Goal: Task Accomplishment & Management: Complete application form

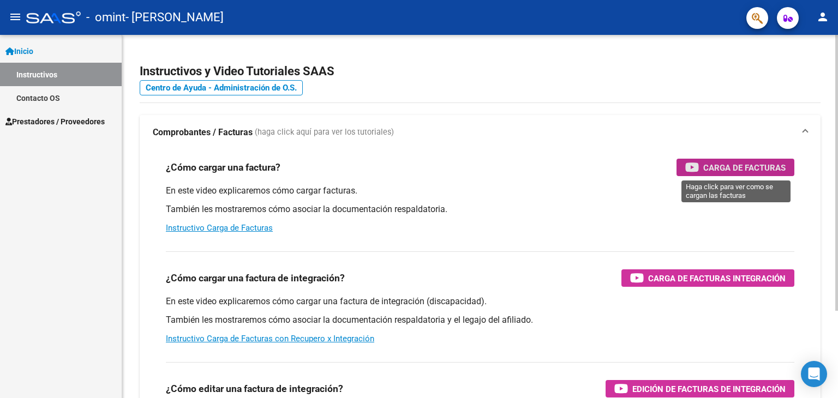
click at [710, 169] on span "Carga de Facturas" at bounding box center [745, 168] width 82 height 14
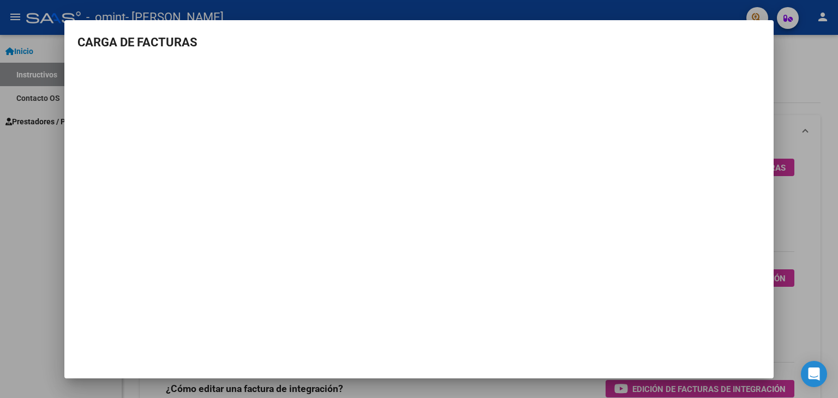
click at [15, 222] on div at bounding box center [419, 199] width 838 height 398
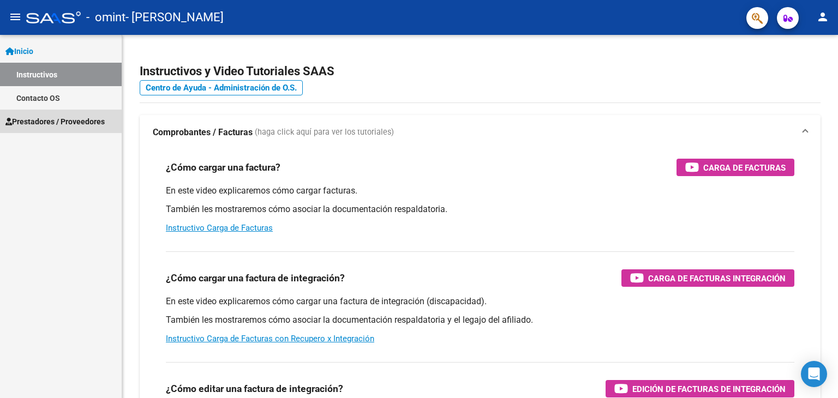
click at [66, 119] on span "Prestadores / Proveedores" at bounding box center [54, 122] width 99 height 12
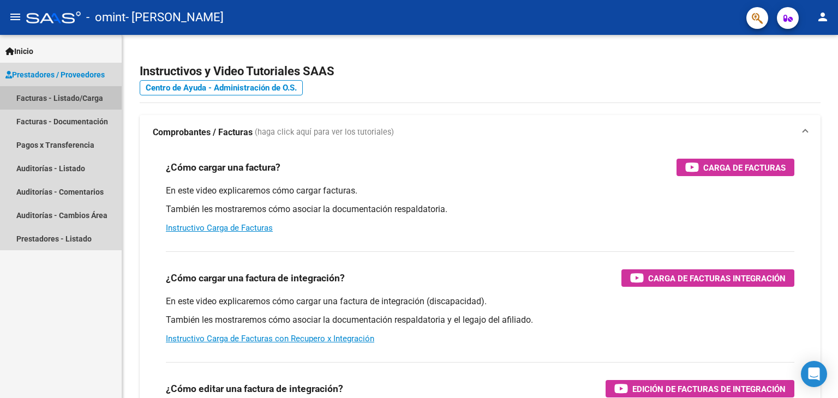
click at [59, 98] on link "Facturas - Listado/Carga" at bounding box center [61, 97] width 122 height 23
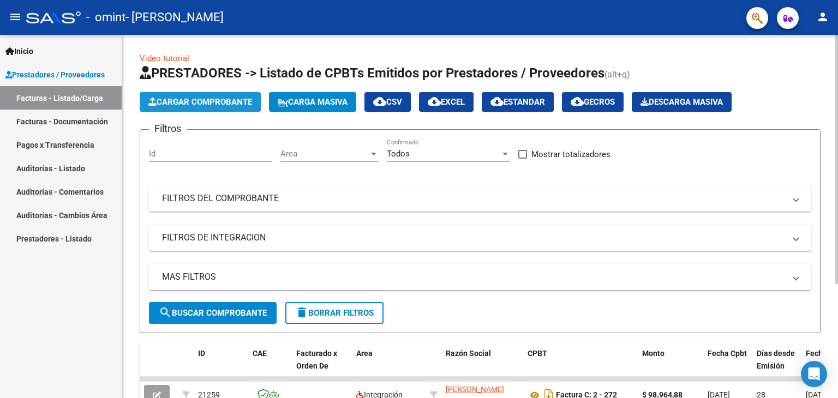
click at [230, 106] on span "Cargar Comprobante" at bounding box center [200, 102] width 104 height 10
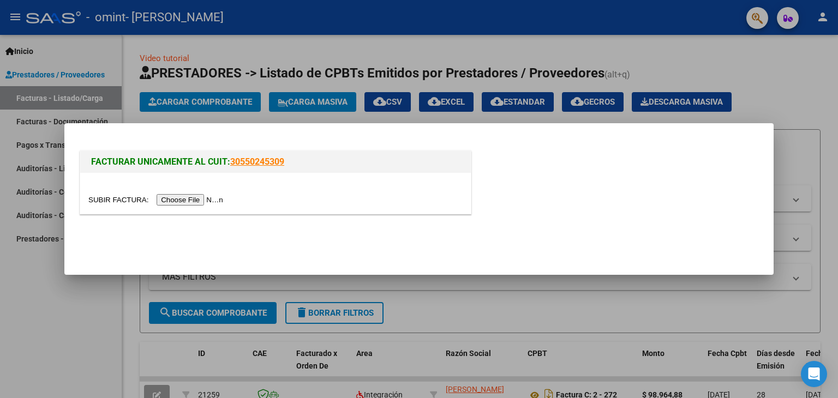
click at [194, 195] on input "file" at bounding box center [157, 199] width 138 height 11
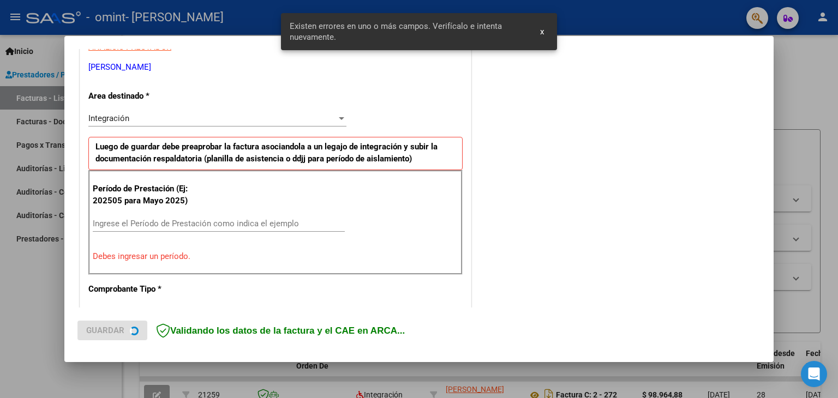
scroll to position [229, 0]
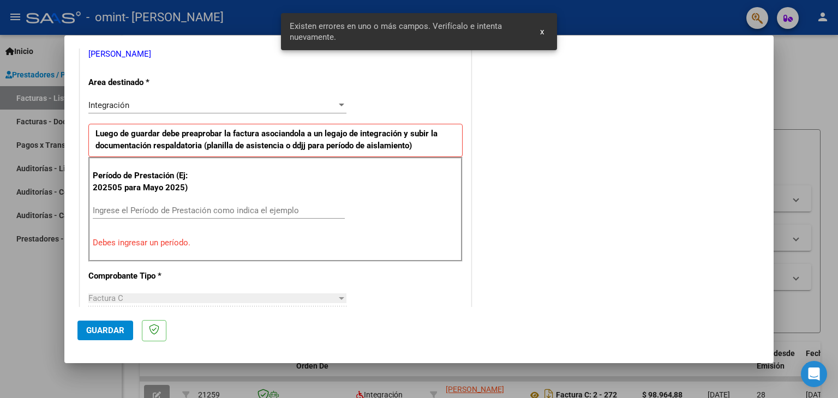
click at [133, 180] on p "Período de Prestación (Ej: 202505 para Mayo 2025)" at bounding box center [148, 182] width 110 height 25
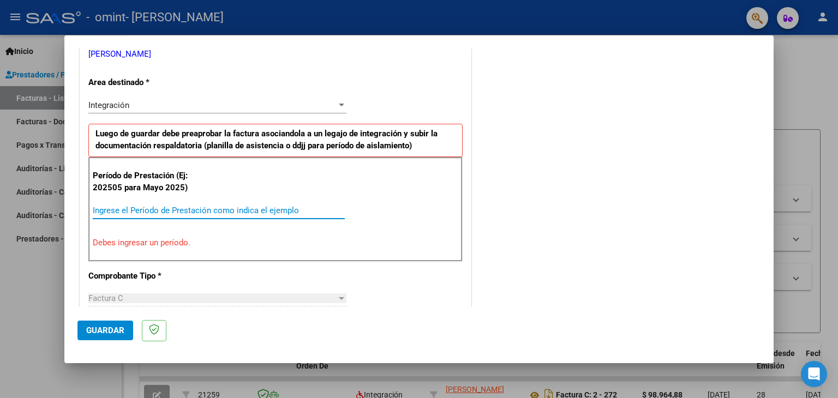
click at [124, 206] on input "Ingrese el Período de Prestación como indica el ejemplo" at bounding box center [219, 211] width 252 height 10
click at [118, 215] on div "Ingrese el Período de Prestación como indica el ejemplo" at bounding box center [219, 210] width 252 height 16
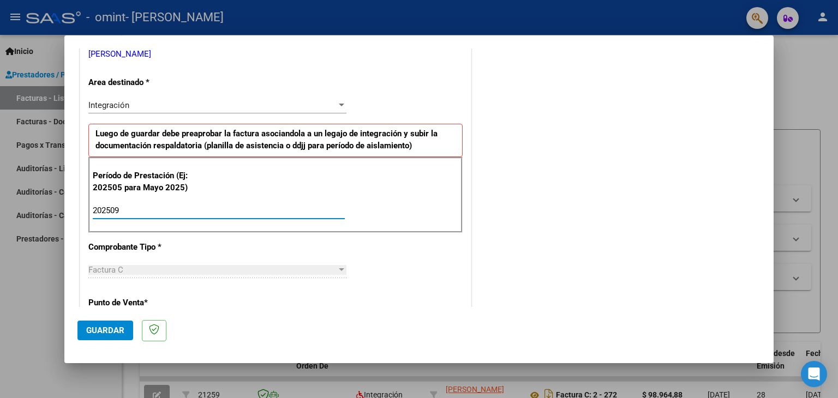
type input "202509"
click at [108, 267] on span "Factura C" at bounding box center [105, 270] width 35 height 10
click at [105, 271] on span "Factura C" at bounding box center [105, 270] width 35 height 10
click at [127, 259] on div "CUIT * 27-22295039-8 Ingresar CUIT ANALISIS PRESTADOR [PERSON_NAME] [PERSON_NAM…" at bounding box center [275, 366] width 391 height 821
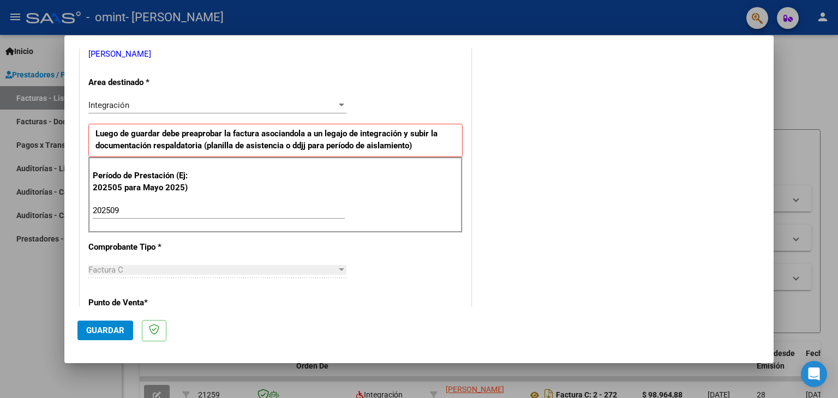
click at [160, 272] on div "Factura C" at bounding box center [212, 270] width 248 height 10
click at [341, 272] on div at bounding box center [342, 270] width 10 height 9
click at [337, 263] on div "Factura C Seleccionar Tipo" at bounding box center [217, 270] width 258 height 16
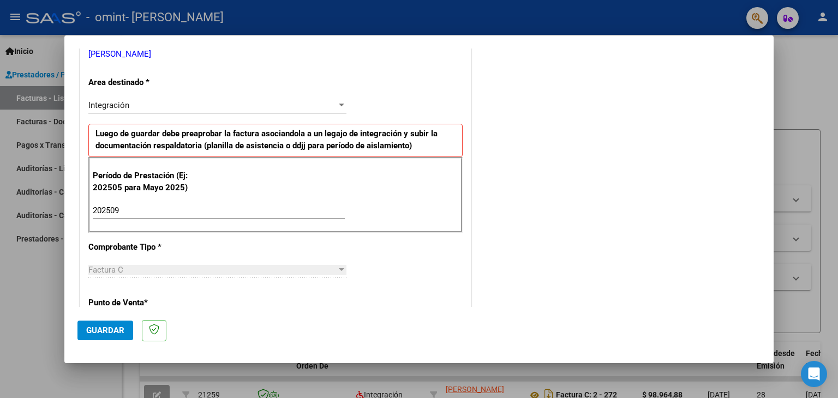
click at [337, 263] on div "Factura C Seleccionar Tipo" at bounding box center [217, 270] width 258 height 16
click at [306, 275] on div "Factura C Seleccionar Tipo" at bounding box center [217, 270] width 258 height 16
click at [199, 267] on div "Factura C" at bounding box center [212, 270] width 248 height 10
click at [175, 263] on div "Factura C Seleccionar Tipo" at bounding box center [217, 270] width 258 height 16
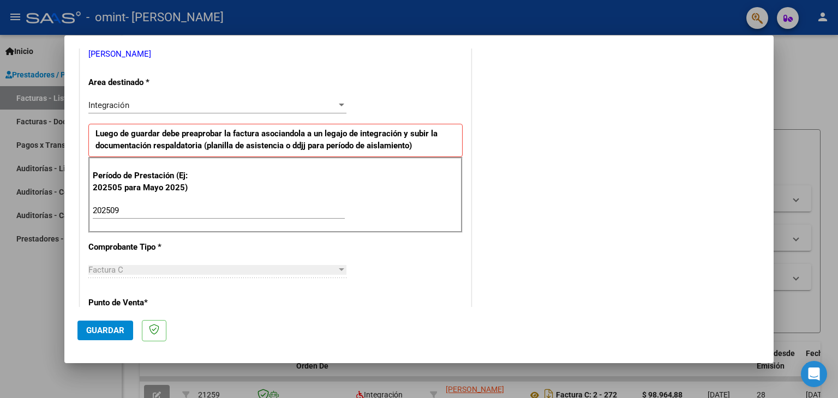
click at [349, 265] on div "CUIT * 27-22295039-8 Ingresar CUIT ANALISIS PRESTADOR [PERSON_NAME] [PERSON_NAM…" at bounding box center [275, 366] width 391 height 821
click at [325, 262] on div "Factura C Seleccionar Tipo" at bounding box center [217, 270] width 258 height 16
drag, startPoint x: 271, startPoint y: 260, endPoint x: 265, endPoint y: 263, distance: 6.6
click at [265, 263] on div "Factura C Seleccionar Tipo" at bounding box center [217, 270] width 258 height 16
click at [135, 298] on p "Punto de Venta *" at bounding box center [144, 303] width 112 height 13
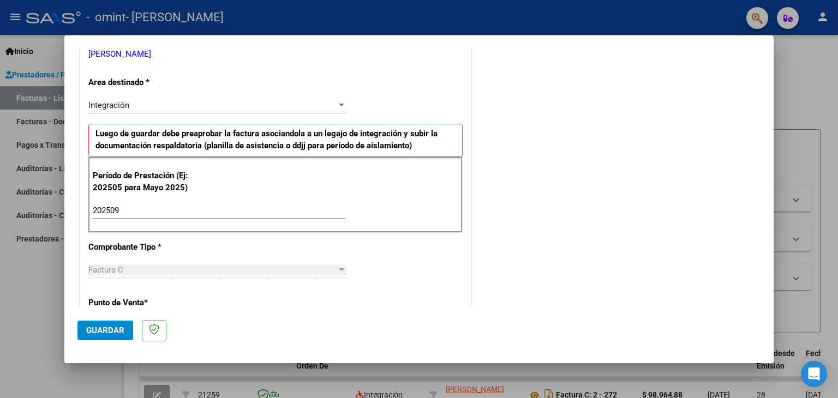
click at [179, 301] on p "Punto de Venta *" at bounding box center [144, 303] width 112 height 13
click at [159, 267] on div "Factura C" at bounding box center [212, 270] width 248 height 10
drag, startPoint x: 255, startPoint y: 254, endPoint x: 159, endPoint y: 303, distance: 107.4
click at [159, 303] on div "CUIT * 27-22295039-8 Ingresar CUIT ANALISIS PRESTADOR [PERSON_NAME] [PERSON_NAM…" at bounding box center [275, 366] width 391 height 821
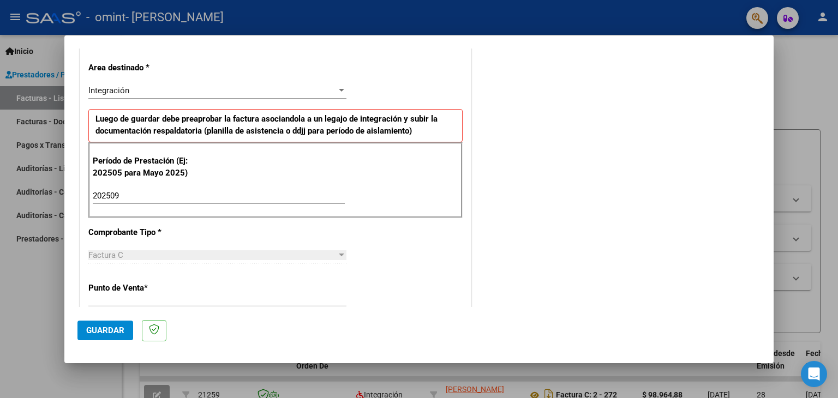
click at [212, 247] on div "Factura C Seleccionar Tipo" at bounding box center [217, 255] width 258 height 16
click at [259, 243] on div "CUIT * 27-22295039-8 Ingresar CUIT ANALISIS PRESTADOR [PERSON_NAME] [PERSON_NAM…" at bounding box center [275, 351] width 391 height 821
click at [165, 293] on p "Punto de Venta *" at bounding box center [144, 288] width 112 height 13
click at [164, 295] on div "CUIT * 27-22295039-8 Ingresar CUIT ANALISIS PRESTADOR [PERSON_NAME] [PERSON_NAM…" at bounding box center [275, 351] width 391 height 821
click at [148, 284] on span "*" at bounding box center [146, 288] width 4 height 10
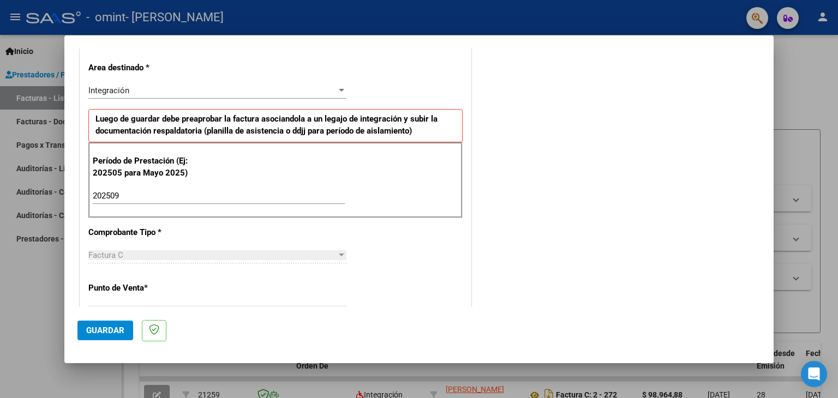
click at [282, 281] on div "CUIT * 27-22295039-8 Ingresar CUIT ANALISIS PRESTADOR [PERSON_NAME] [PERSON_NAM…" at bounding box center [275, 351] width 391 height 821
click at [280, 281] on div "CUIT * 27-22295039-8 Ingresar CUIT ANALISIS PRESTADOR [PERSON_NAME] [PERSON_NAM…" at bounding box center [275, 351] width 391 height 821
drag, startPoint x: 128, startPoint y: 247, endPoint x: 94, endPoint y: 249, distance: 33.4
click at [114, 248] on div "Factura C Seleccionar Tipo" at bounding box center [217, 255] width 258 height 16
click at [85, 250] on div "CUIT * 27-22295039-8 Ingresar CUIT ANALISIS PRESTADOR [PERSON_NAME] [PERSON_NAM…" at bounding box center [275, 351] width 391 height 821
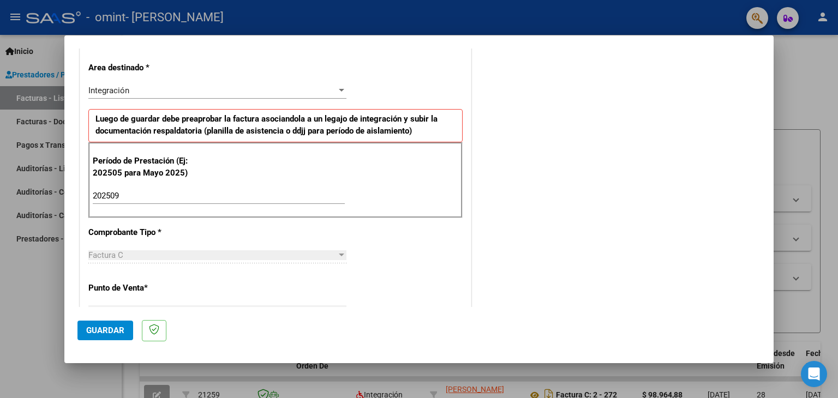
click at [105, 224] on div "CUIT * 27-22295039-8 Ingresar CUIT ANALISIS PRESTADOR [PERSON_NAME] [PERSON_NAM…" at bounding box center [275, 351] width 391 height 821
click at [105, 227] on p "Comprobante Tipo *" at bounding box center [144, 233] width 112 height 13
drag, startPoint x: 160, startPoint y: 234, endPoint x: 131, endPoint y: 251, distance: 34.0
click at [131, 251] on app-drop-down-list "Comprobante Tipo * Factura C Seleccionar Tipo" at bounding box center [221, 244] width 267 height 33
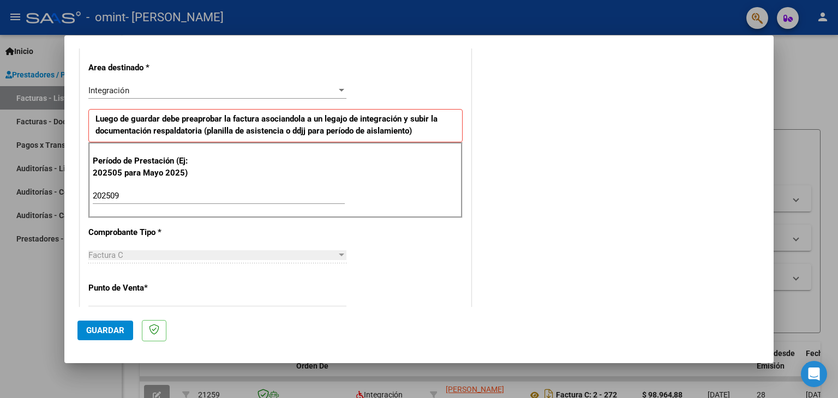
click at [343, 255] on div at bounding box center [342, 255] width 10 height 9
click at [392, 252] on div "CUIT * 27-22295039-8 Ingresar CUIT ANALISIS PRESTADOR [PERSON_NAME] [PERSON_NAM…" at bounding box center [275, 351] width 391 height 821
click at [388, 252] on div "CUIT * 27-22295039-8 Ingresar CUIT ANALISIS PRESTADOR [PERSON_NAME] [PERSON_NAM…" at bounding box center [275, 351] width 391 height 821
click at [249, 247] on div "Factura C Seleccionar Tipo" at bounding box center [217, 255] width 258 height 16
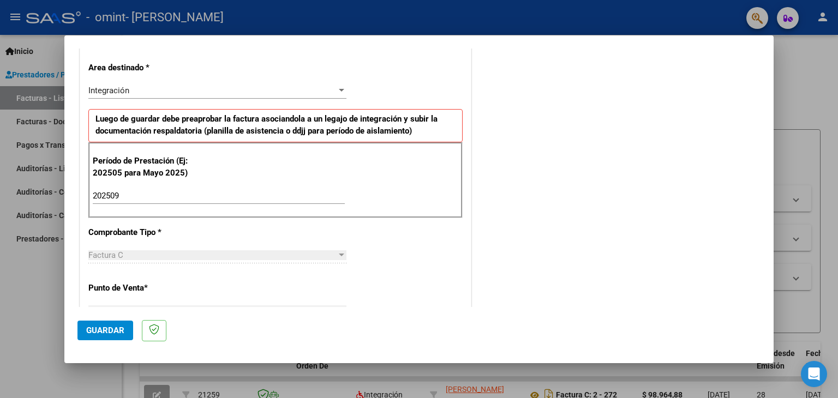
click at [243, 251] on div "Factura C" at bounding box center [212, 256] width 248 height 10
drag, startPoint x: 195, startPoint y: 243, endPoint x: 190, endPoint y: 245, distance: 5.9
click at [190, 245] on div "CUIT * 27-22295039-8 Ingresar CUIT ANALISIS PRESTADOR [PERSON_NAME] [PERSON_NAM…" at bounding box center [275, 351] width 391 height 821
drag, startPoint x: 190, startPoint y: 245, endPoint x: 180, endPoint y: 247, distance: 10.6
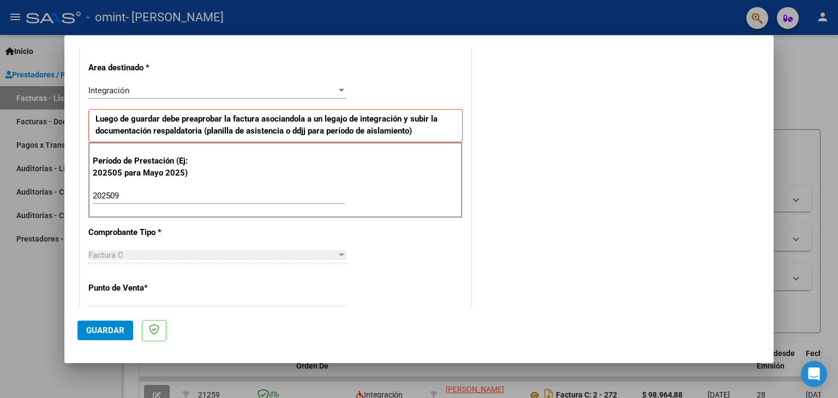
drag, startPoint x: 180, startPoint y: 247, endPoint x: 104, endPoint y: 265, distance: 77.4
click at [104, 265] on div "Factura C Seleccionar Tipo" at bounding box center [217, 260] width 258 height 27
click at [336, 86] on div "Integración" at bounding box center [217, 91] width 258 height 10
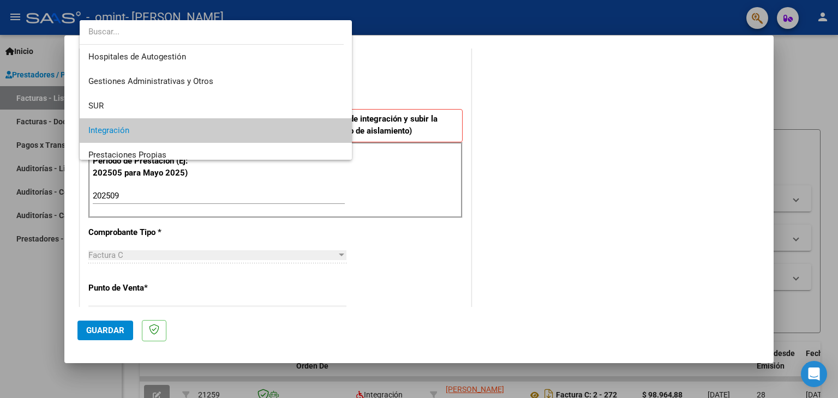
scroll to position [40, 0]
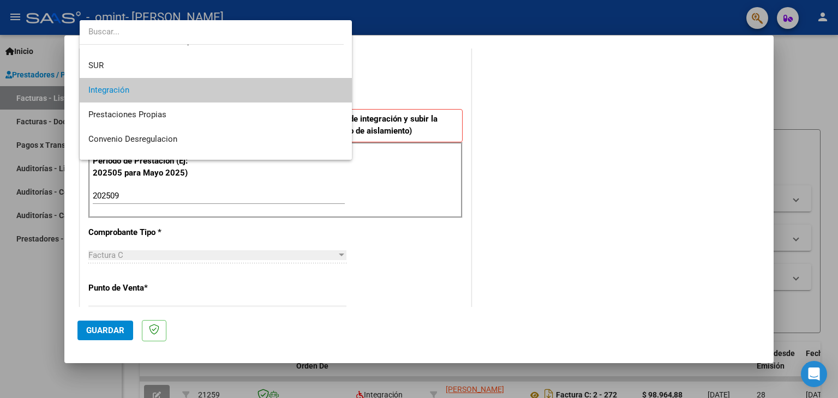
click at [336, 85] on mat-option "Integración" at bounding box center [216, 90] width 273 height 25
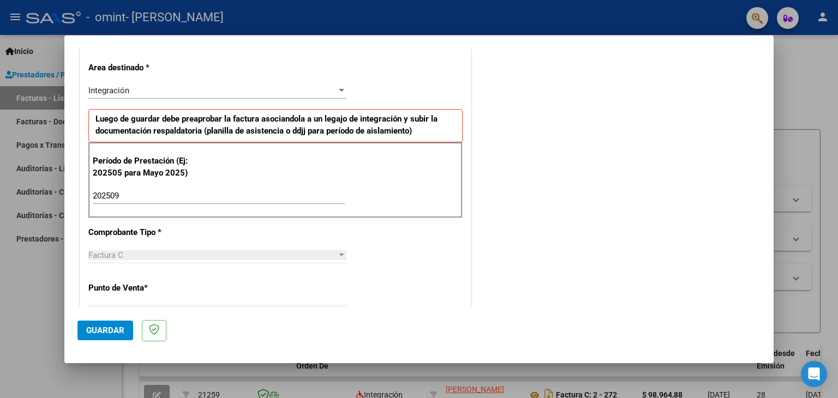
click at [133, 251] on div "Factura C" at bounding box center [212, 256] width 248 height 10
drag, startPoint x: 139, startPoint y: 252, endPoint x: 91, endPoint y: 258, distance: 47.9
click at [91, 258] on span "Factura C" at bounding box center [105, 256] width 35 height 10
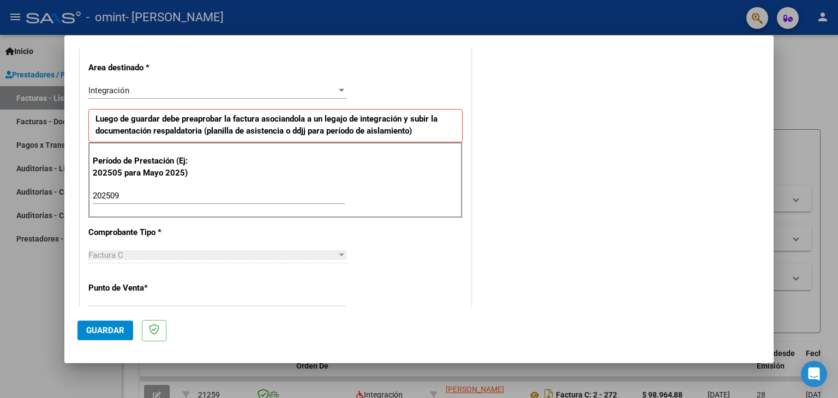
click at [331, 254] on div "Factura C" at bounding box center [212, 256] width 248 height 10
drag, startPoint x: 331, startPoint y: 254, endPoint x: 164, endPoint y: 97, distance: 228.6
click at [164, 97] on div "Integración Seleccionar Area" at bounding box center [217, 90] width 258 height 16
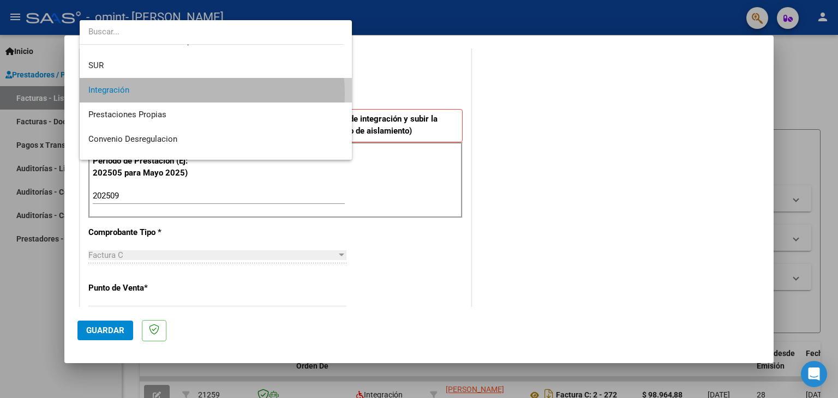
click at [165, 94] on span "Integración" at bounding box center [215, 90] width 255 height 25
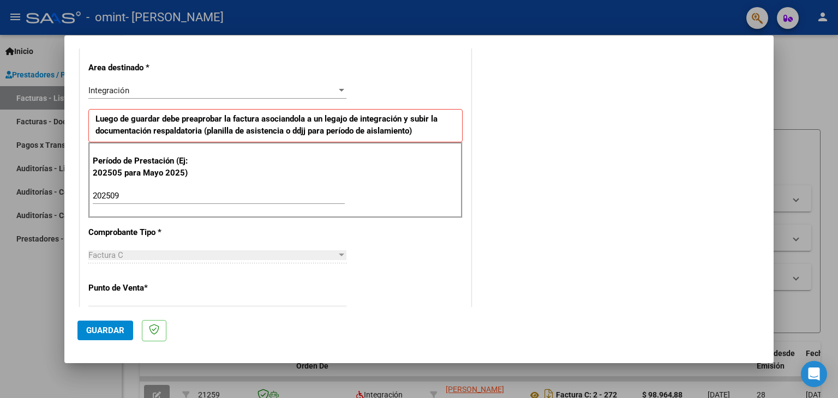
click at [176, 251] on div "Factura C" at bounding box center [212, 256] width 248 height 10
click at [118, 300] on div "CUIT * 27-22295039-8 Ingresar CUIT ANALISIS PRESTADOR [PERSON_NAME] [PERSON_NAM…" at bounding box center [275, 351] width 391 height 821
click at [118, 309] on mat-dialog-actions "Guardar" at bounding box center [419, 328] width 683 height 43
click at [212, 284] on div "CUIT * 27-22295039-8 Ingresar CUIT ANALISIS PRESTADOR [PERSON_NAME] [PERSON_NAM…" at bounding box center [275, 351] width 391 height 821
click at [346, 263] on div "CUIT * 27-22295039-8 Ingresar CUIT ANALISIS PRESTADOR [PERSON_NAME] [PERSON_NAM…" at bounding box center [275, 351] width 391 height 821
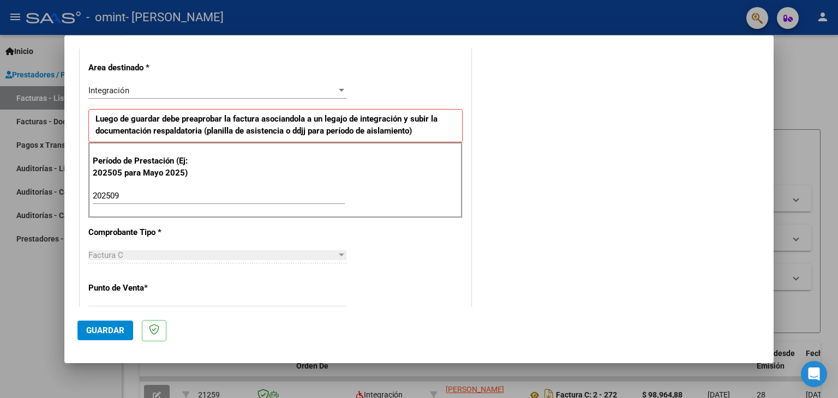
drag, startPoint x: 346, startPoint y: 263, endPoint x: 343, endPoint y: 255, distance: 7.6
click at [343, 255] on div "CUIT * 27-22295039-8 Ingresar CUIT ANALISIS PRESTADOR [PERSON_NAME] [PERSON_NAM…" at bounding box center [275, 351] width 391 height 821
click at [343, 255] on div at bounding box center [342, 255] width 10 height 9
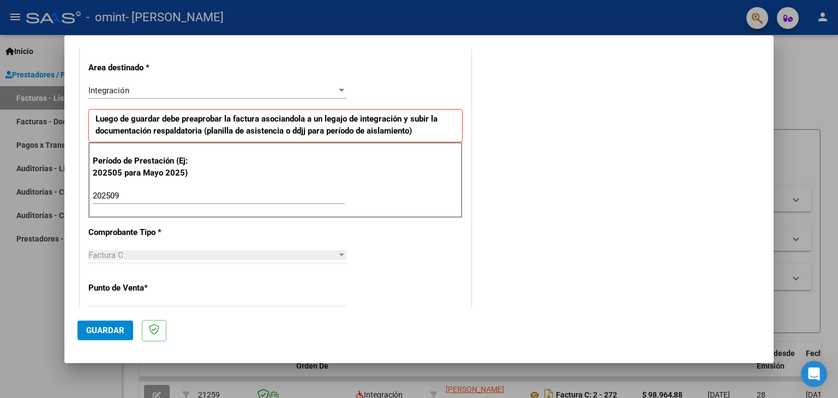
click at [343, 255] on div at bounding box center [342, 255] width 10 height 9
click at [192, 248] on div "Factura C Seleccionar Tipo" at bounding box center [217, 255] width 258 height 16
click at [135, 258] on div "Factura C" at bounding box center [212, 256] width 248 height 10
click at [132, 253] on div "Factura C" at bounding box center [212, 256] width 248 height 10
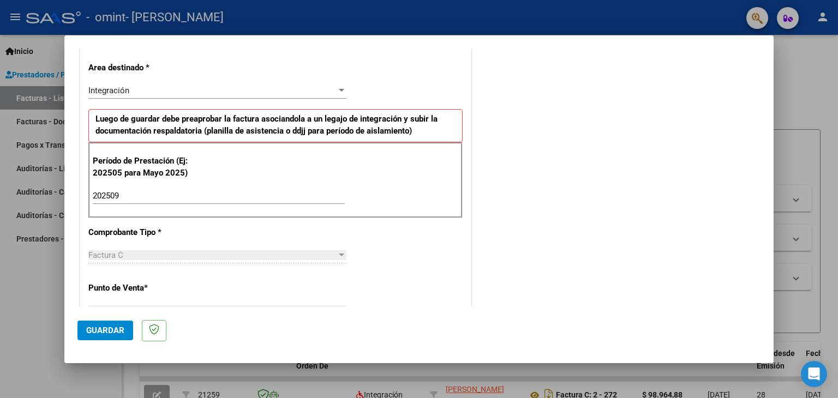
click at [132, 253] on div "Factura C" at bounding box center [212, 256] width 248 height 10
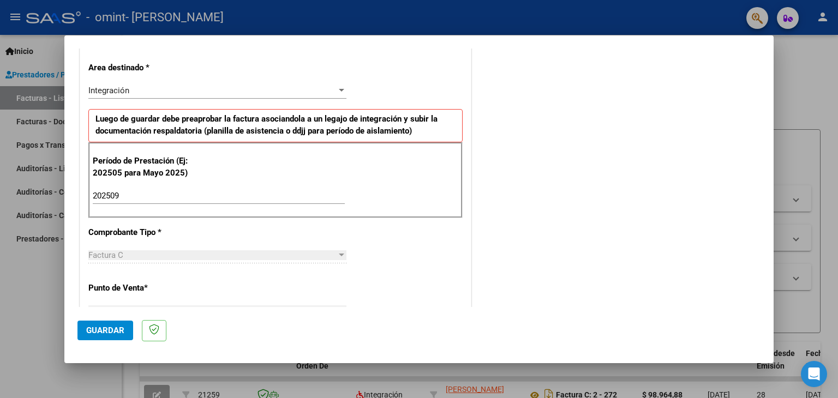
click at [132, 253] on div "Factura C" at bounding box center [212, 256] width 248 height 10
click at [337, 251] on div at bounding box center [342, 255] width 10 height 9
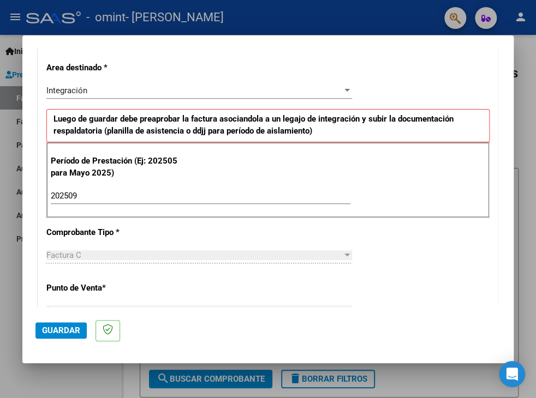
drag, startPoint x: 349, startPoint y: 242, endPoint x: 328, endPoint y: 249, distance: 22.6
click at [328, 251] on div "Factura C" at bounding box center [194, 256] width 296 height 10
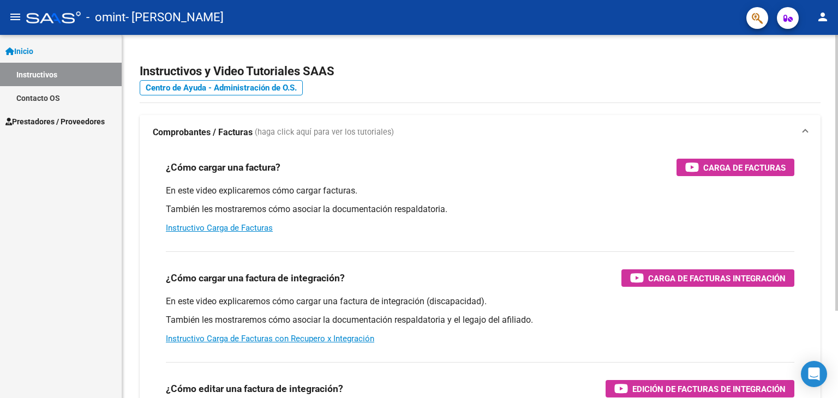
click at [417, 315] on p "También les mostraremos cómo asociar la documentación respaldatoria y el legajo…" at bounding box center [480, 320] width 629 height 12
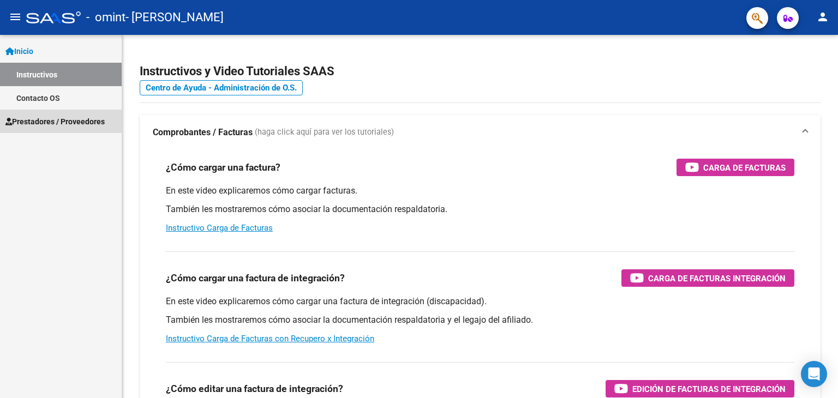
click at [49, 121] on span "Prestadores / Proveedores" at bounding box center [54, 122] width 99 height 12
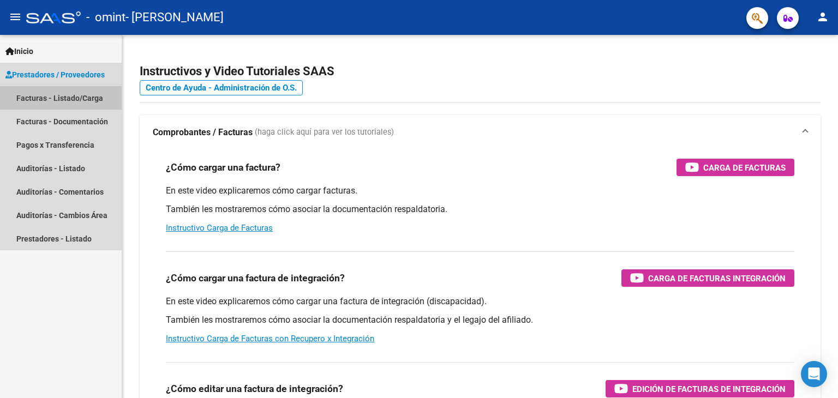
click at [54, 101] on link "Facturas - Listado/Carga" at bounding box center [61, 97] width 122 height 23
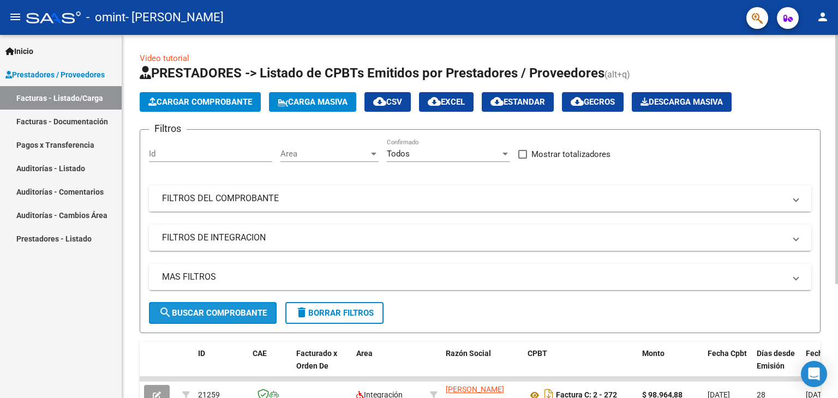
click at [183, 311] on span "search Buscar Comprobante" at bounding box center [213, 313] width 108 height 10
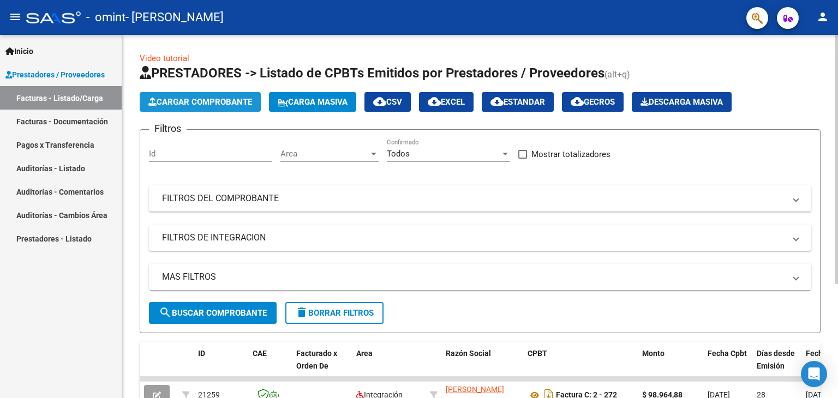
click at [214, 104] on span "Cargar Comprobante" at bounding box center [200, 102] width 104 height 10
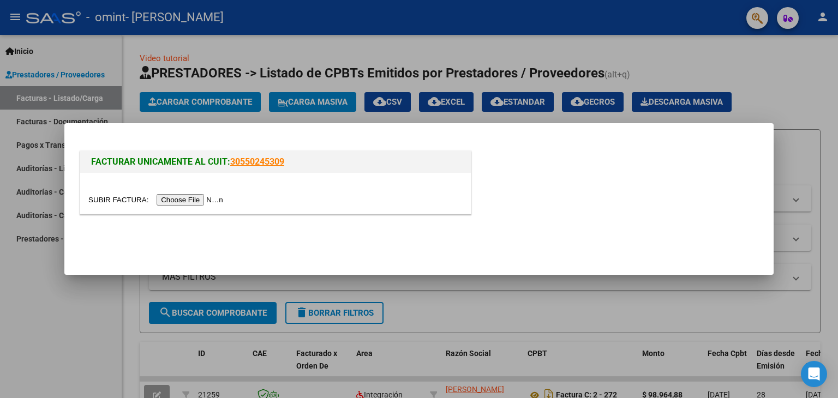
click at [195, 194] on input "file" at bounding box center [157, 199] width 138 height 11
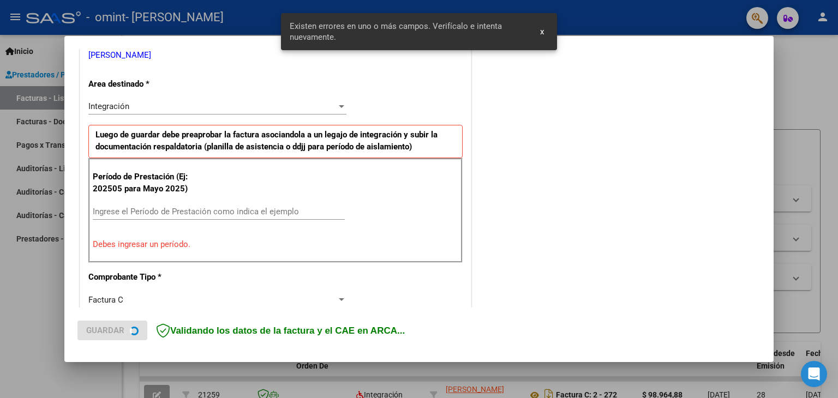
scroll to position [229, 0]
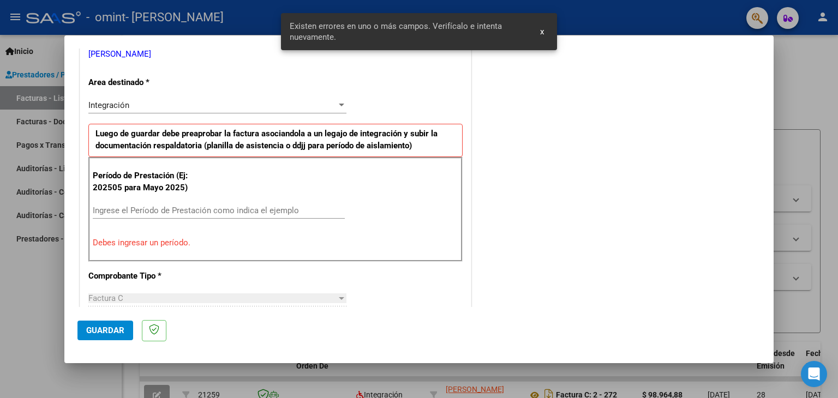
click at [137, 206] on input "Ingrese el Período de Prestación como indica el ejemplo" at bounding box center [219, 211] width 252 height 10
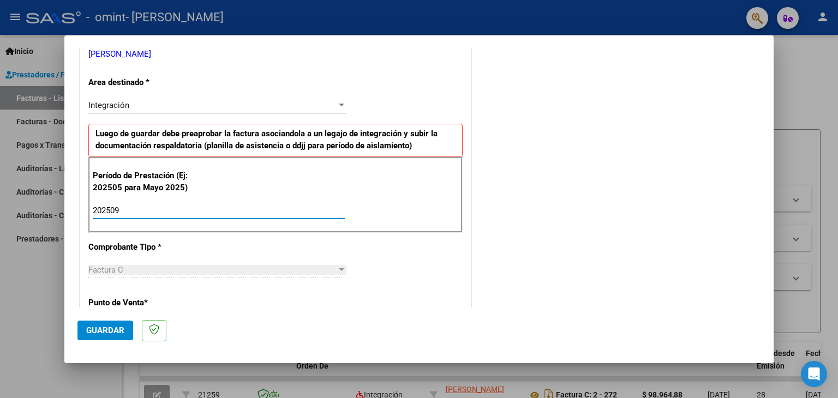
type input "202509"
click at [125, 266] on div "Factura C" at bounding box center [212, 270] width 248 height 10
click at [342, 269] on div at bounding box center [342, 270] width 10 height 9
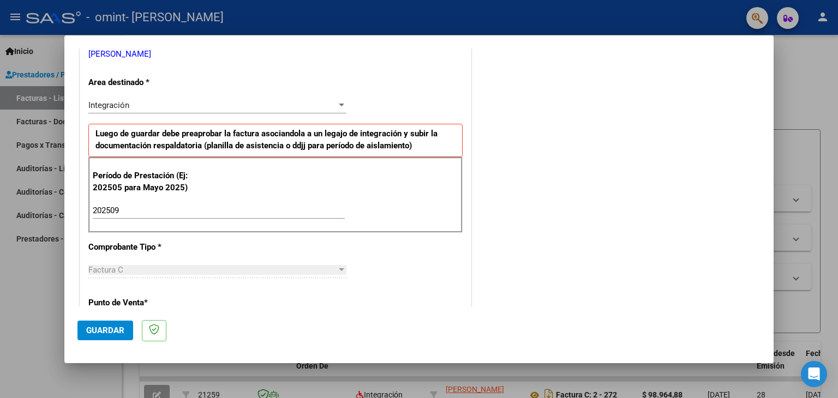
click at [342, 269] on div at bounding box center [342, 270] width 10 height 9
click at [324, 272] on div "Factura C" at bounding box center [212, 270] width 248 height 10
click at [343, 267] on div at bounding box center [342, 270] width 10 height 9
drag, startPoint x: 343, startPoint y: 267, endPoint x: 330, endPoint y: 264, distance: 13.5
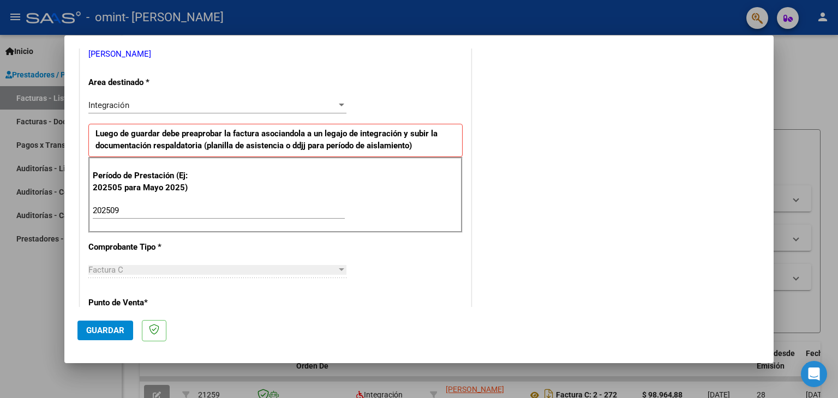
click at [330, 264] on div "Factura C Seleccionar Tipo" at bounding box center [217, 270] width 258 height 16
click at [330, 265] on div "Factura C" at bounding box center [212, 270] width 248 height 10
click at [180, 276] on div "Factura C Seleccionar Tipo" at bounding box center [217, 270] width 258 height 16
click at [170, 269] on div "Factura C" at bounding box center [212, 270] width 248 height 10
click at [142, 267] on div "Factura C" at bounding box center [212, 270] width 248 height 10
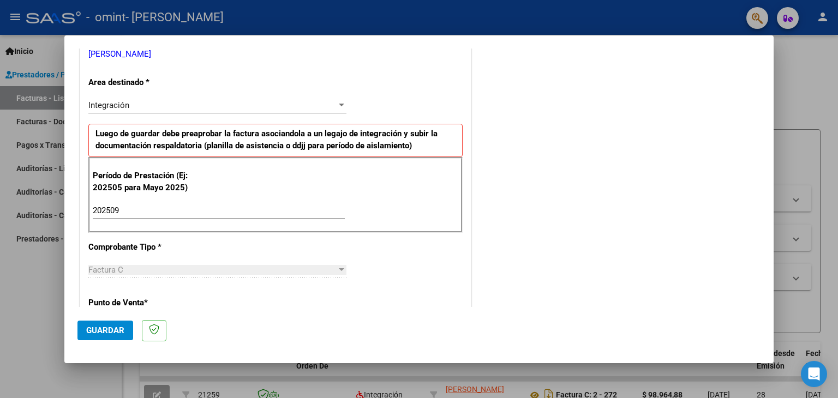
click at [196, 306] on p "Punto de Venta *" at bounding box center [144, 303] width 112 height 13
click at [129, 300] on p "Punto de Venta *" at bounding box center [144, 303] width 112 height 13
click at [94, 265] on span "Factura C" at bounding box center [105, 270] width 35 height 10
click at [183, 265] on div "Factura C" at bounding box center [212, 270] width 248 height 10
drag, startPoint x: 188, startPoint y: 237, endPoint x: 201, endPoint y: 247, distance: 16.5
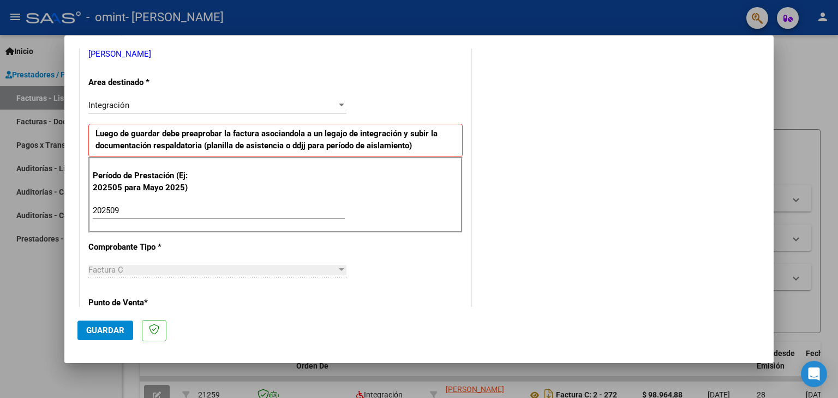
click at [189, 239] on div "CUIT * 27-22295039-8 Ingresar CUIT ANALISIS PRESTADOR [PERSON_NAME] [PERSON_NAM…" at bounding box center [275, 366] width 391 height 821
click at [257, 268] on div "Factura C" at bounding box center [212, 270] width 248 height 10
click at [342, 269] on div at bounding box center [342, 270] width 10 height 9
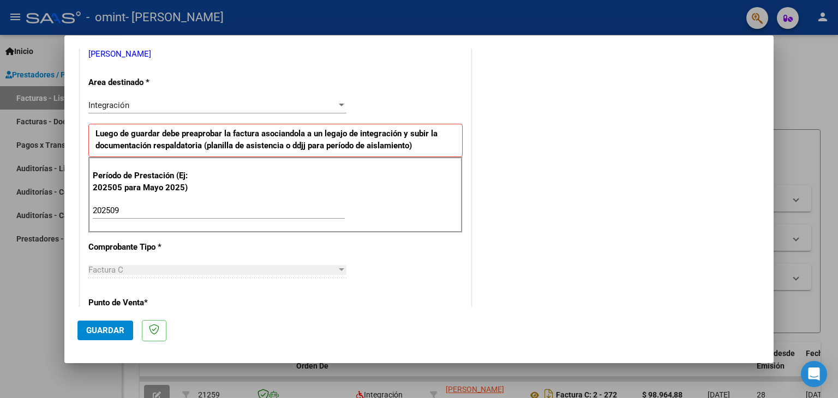
drag, startPoint x: 342, startPoint y: 269, endPoint x: 335, endPoint y: 263, distance: 9.3
click at [335, 263] on div "Factura C Seleccionar Tipo" at bounding box center [217, 270] width 258 height 16
click at [303, 274] on div "Factura C Seleccionar Tipo" at bounding box center [217, 270] width 258 height 16
drag, startPoint x: 229, startPoint y: 260, endPoint x: 208, endPoint y: 262, distance: 20.8
click at [208, 262] on div "CUIT * 27-22295039-8 Ingresar CUIT ANALISIS PRESTADOR [PERSON_NAME] [PERSON_NAM…" at bounding box center [275, 366] width 391 height 821
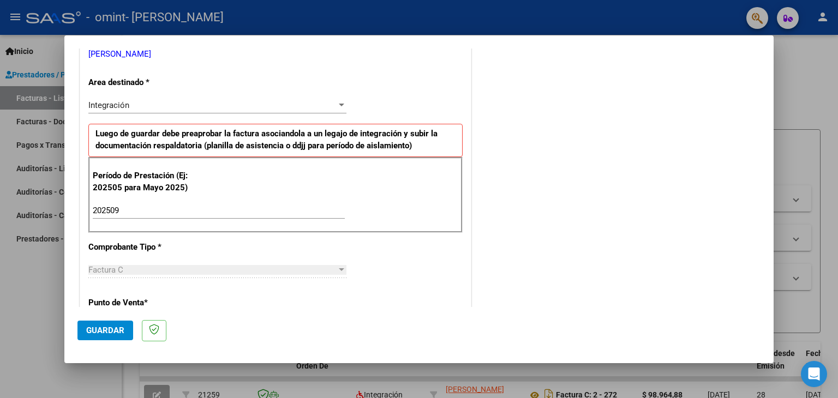
click at [167, 267] on div "Factura C" at bounding box center [212, 270] width 248 height 10
click at [96, 324] on button "Guardar" at bounding box center [106, 331] width 56 height 20
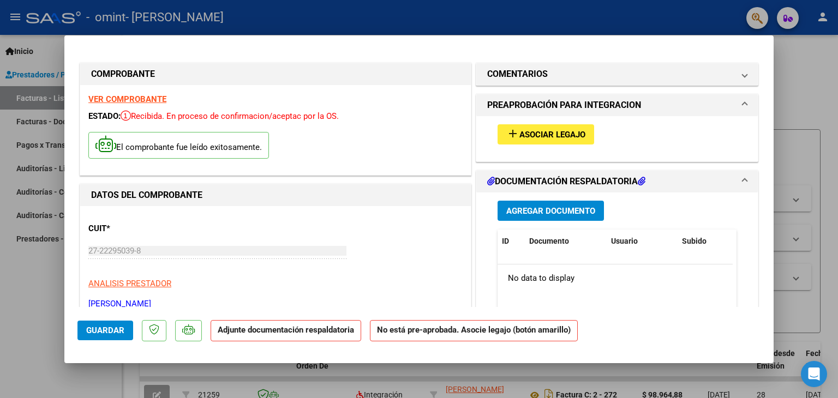
click at [126, 101] on strong "VER COMPROBANTE" at bounding box center [127, 99] width 78 height 10
click at [534, 212] on span "Agregar Documento" at bounding box center [551, 211] width 89 height 10
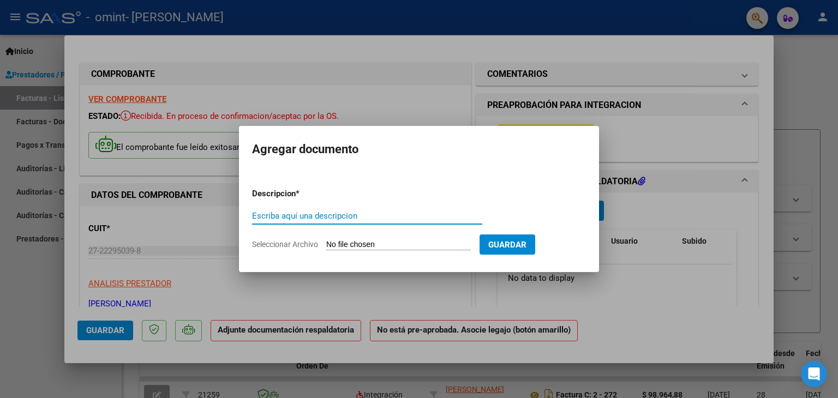
click at [398, 218] on input "Escriba aquí una descripcion" at bounding box center [367, 216] width 230 height 10
click at [295, 245] on span "Seleccionar Archivo" at bounding box center [285, 244] width 66 height 9
click at [326, 245] on input "Seleccionar Archivo" at bounding box center [398, 245] width 145 height 10
click at [299, 244] on span "Seleccionar Archivo" at bounding box center [285, 244] width 66 height 9
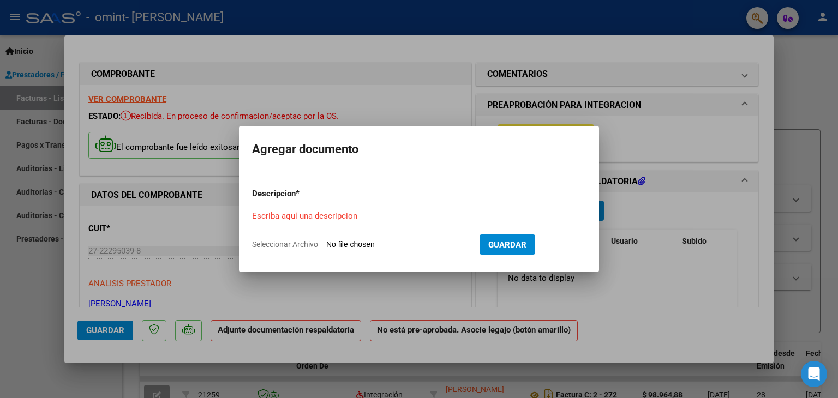
click at [326, 244] on input "Seleccionar Archivo" at bounding box center [398, 245] width 145 height 10
click at [325, 212] on input "Escriba aquí una descripcion" at bounding box center [367, 216] width 230 height 10
click at [303, 240] on span "Seleccionar Archivo" at bounding box center [285, 244] width 66 height 9
click at [326, 240] on input "Seleccionar Archivo" at bounding box center [398, 245] width 145 height 10
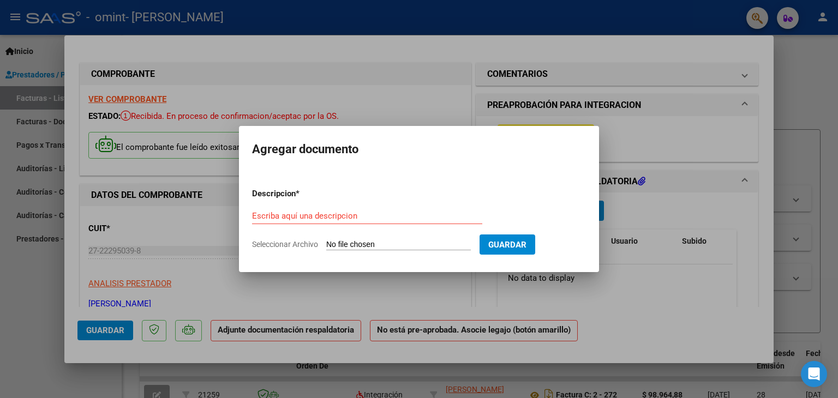
type input "C:\fakepath\Mía Urfalian Setiembre 2025.pdf"
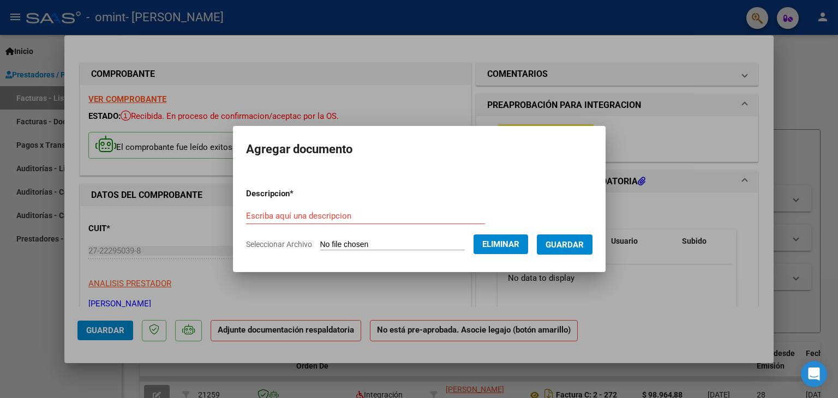
click at [299, 218] on input "Escriba aquí una descripcion" at bounding box center [365, 216] width 239 height 10
click at [290, 210] on div "planilla de asitencia Escriba aquí una descripcion" at bounding box center [365, 216] width 239 height 16
click at [289, 215] on input "planilla de asitencia" at bounding box center [365, 216] width 239 height 10
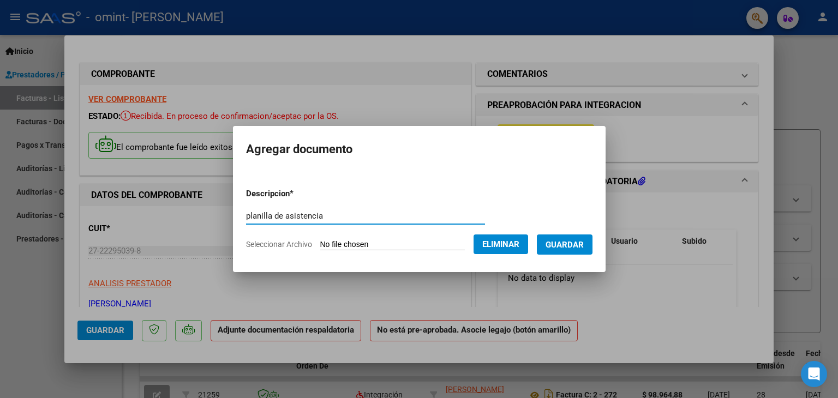
type input "planilla de asistencia"
click at [581, 235] on button "Guardar" at bounding box center [565, 245] width 56 height 20
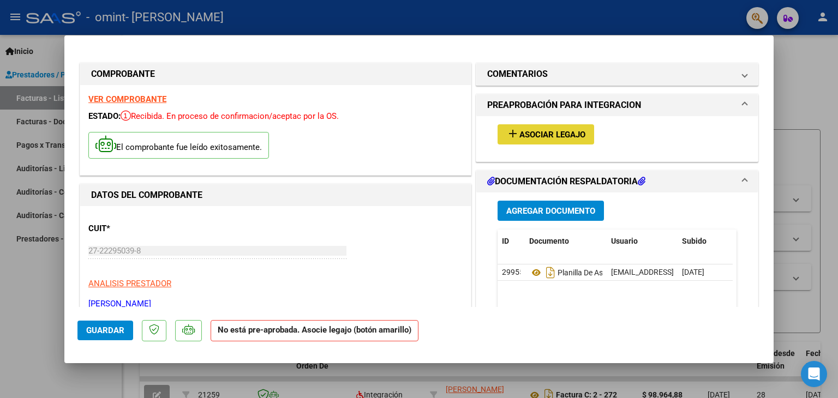
click at [557, 132] on span "Asociar Legajo" at bounding box center [553, 135] width 66 height 10
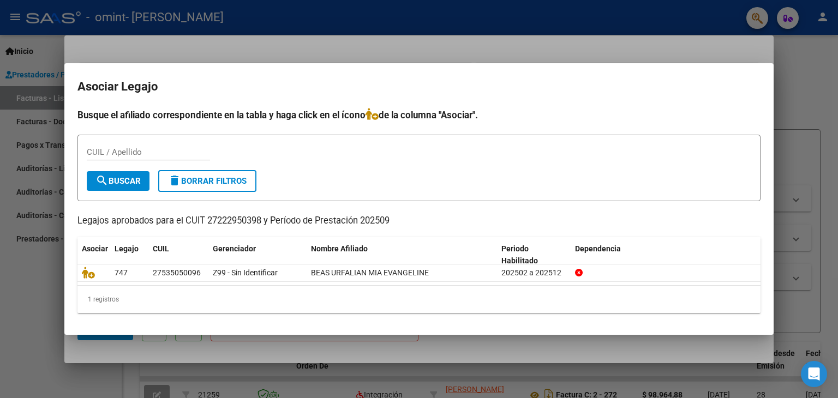
click at [817, 82] on div at bounding box center [419, 199] width 838 height 398
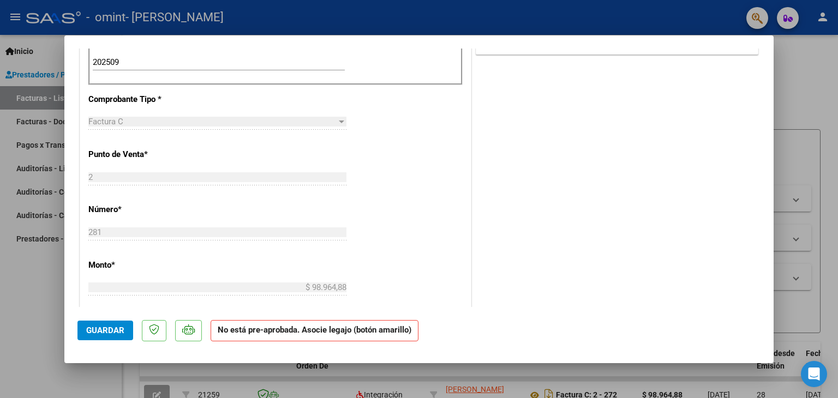
scroll to position [372, 0]
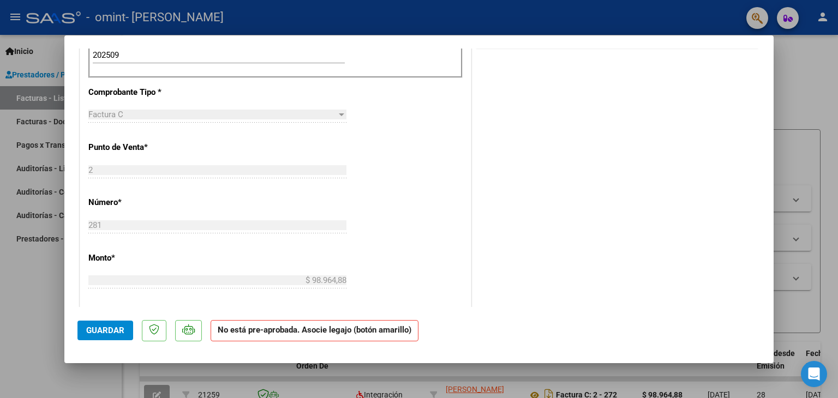
click at [118, 333] on span "Guardar" at bounding box center [105, 331] width 38 height 10
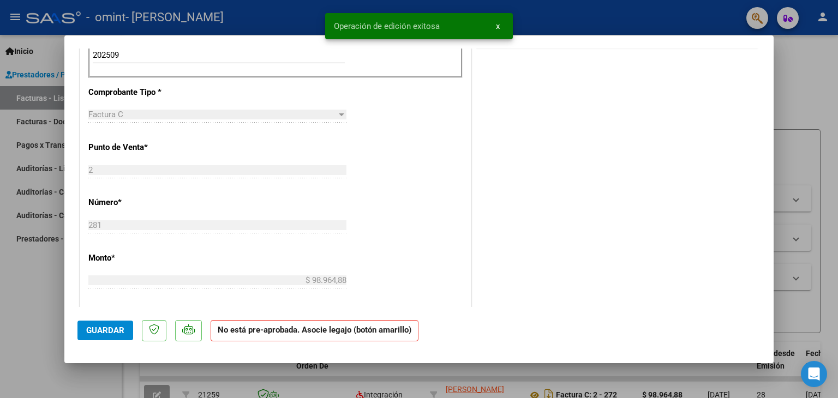
click at [821, 82] on div at bounding box center [419, 199] width 838 height 398
type input "$ 0,00"
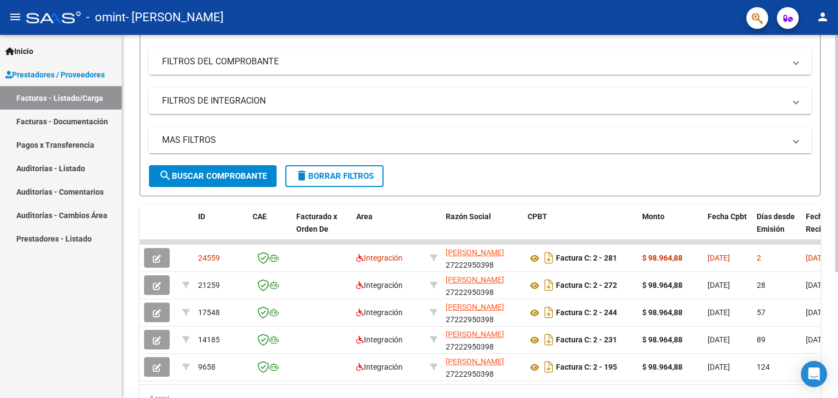
click at [832, 217] on div "Video tutorial PRESTADORES -> Listado de CPBTs Emitidos por Prestadores / Prove…" at bounding box center [481, 173] width 719 height 550
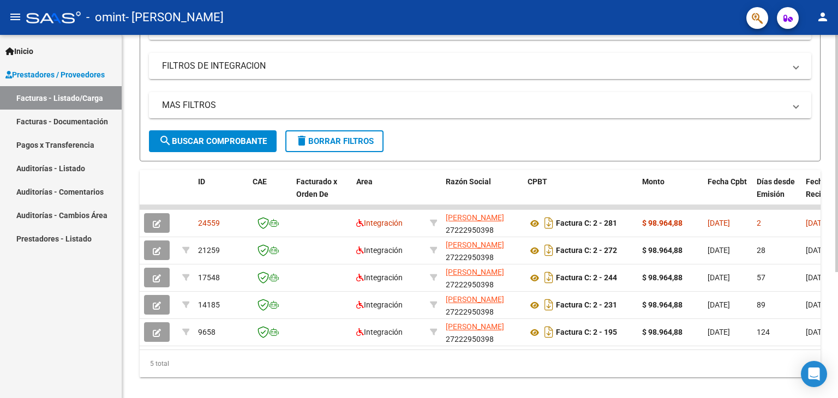
scroll to position [193, 0]
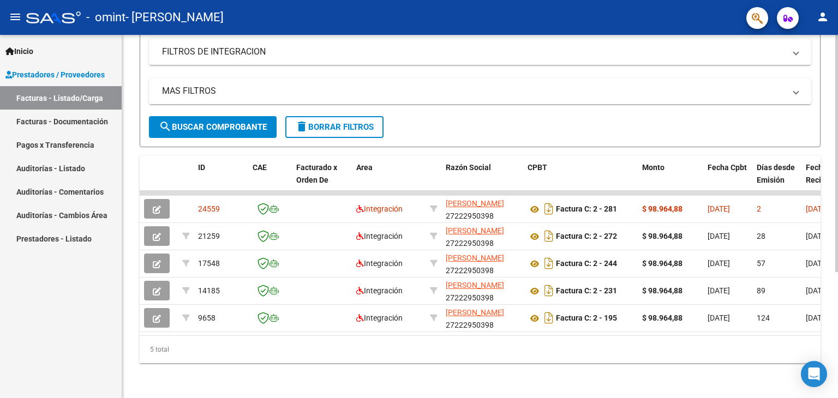
click at [838, 241] on div at bounding box center [837, 279] width 3 height 237
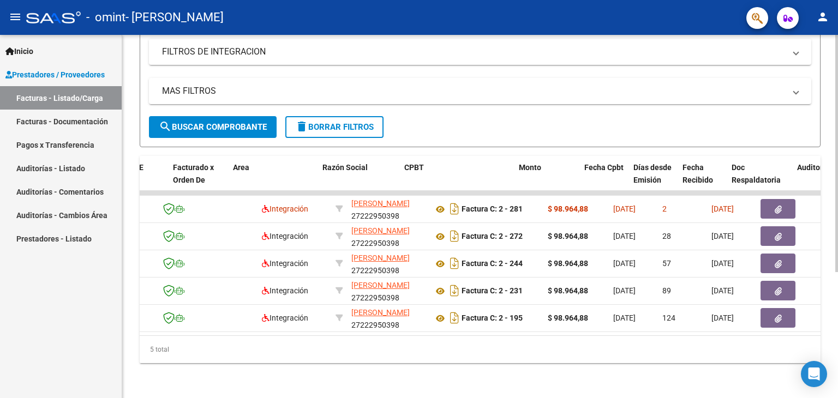
scroll to position [0, 123]
